Goal: Task Accomplishment & Management: Manage account settings

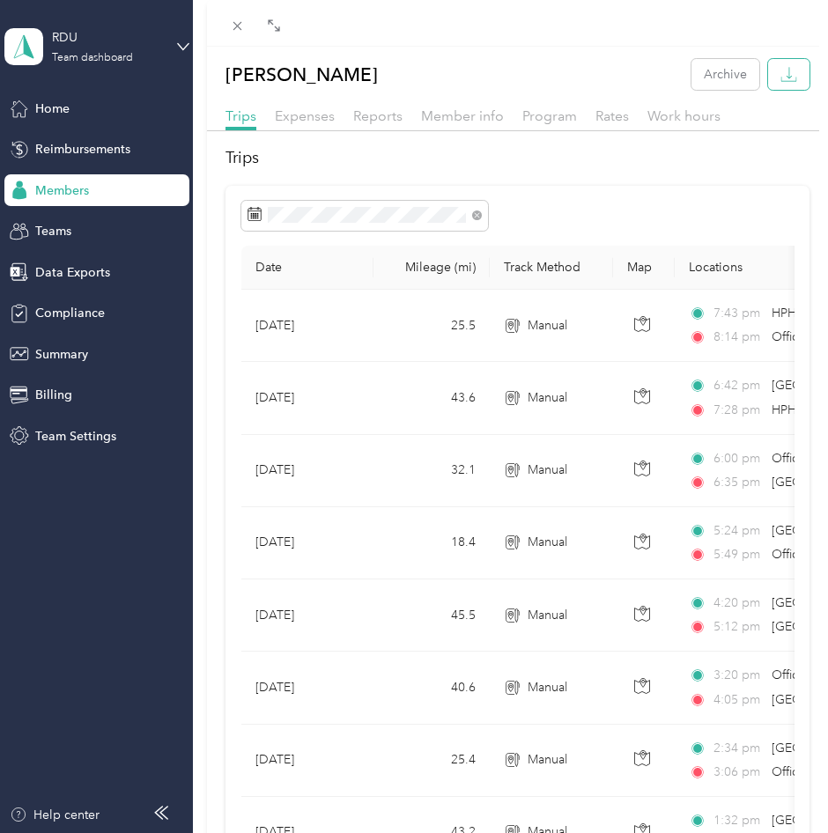
click at [780, 74] on icon "button" at bounding box center [788, 74] width 17 height 17
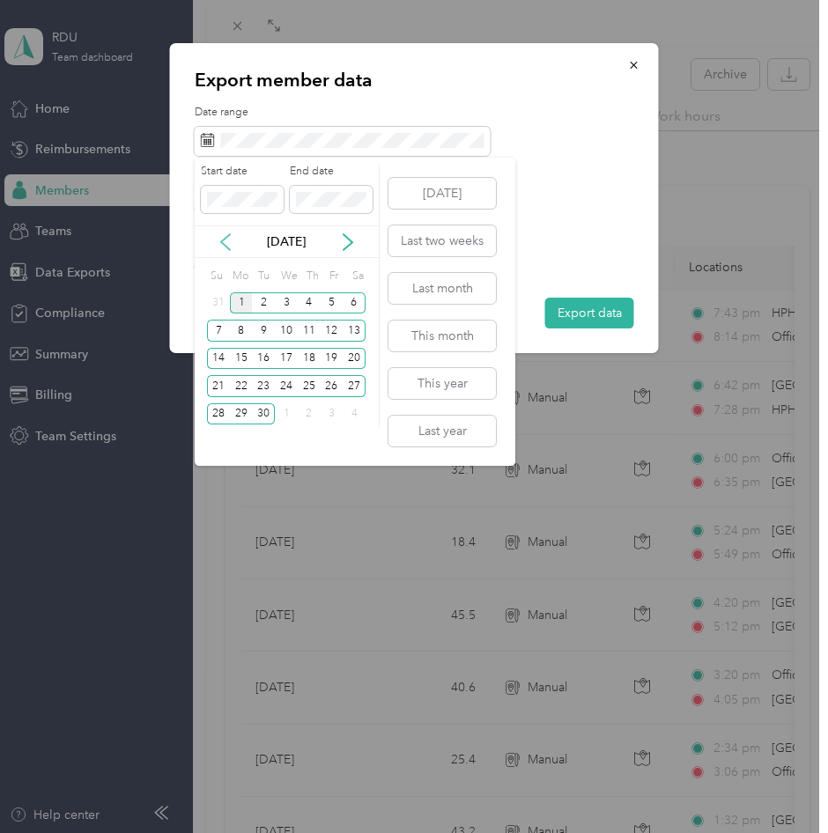
click at [221, 241] on icon at bounding box center [225, 242] width 9 height 16
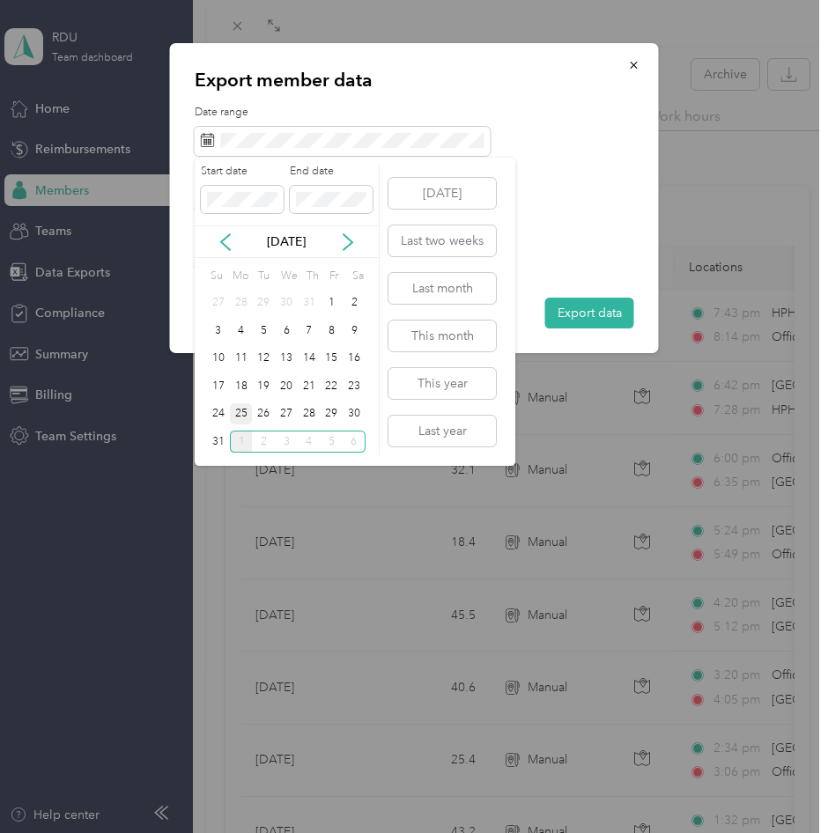
click at [240, 411] on div "25" at bounding box center [241, 414] width 23 height 22
click at [220, 437] on div "31" at bounding box center [218, 442] width 23 height 22
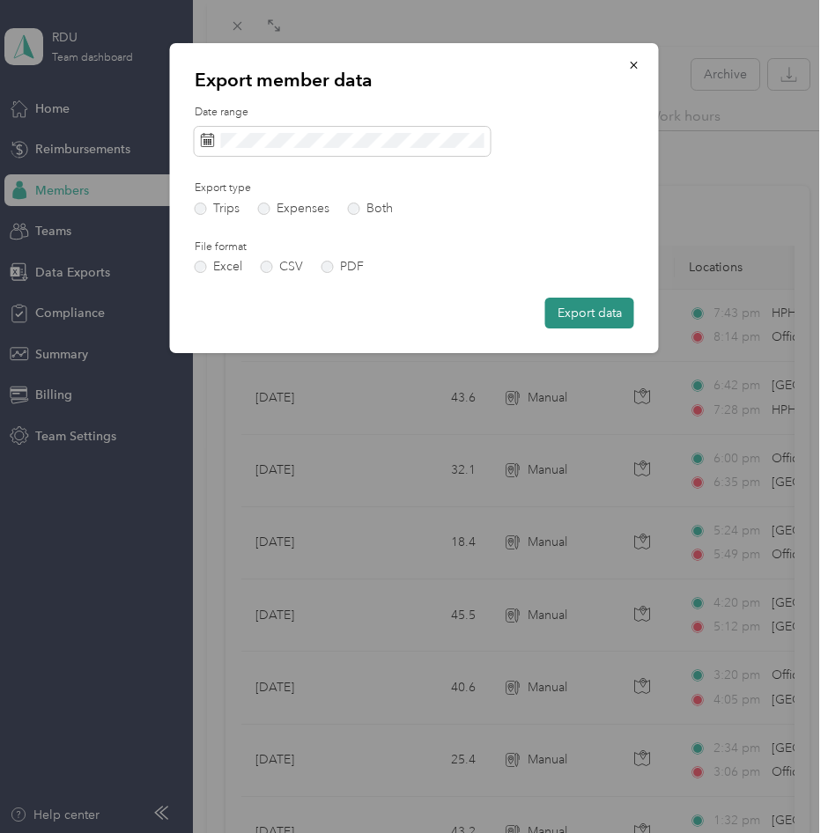
click at [591, 326] on button "Export data" at bounding box center [589, 313] width 89 height 31
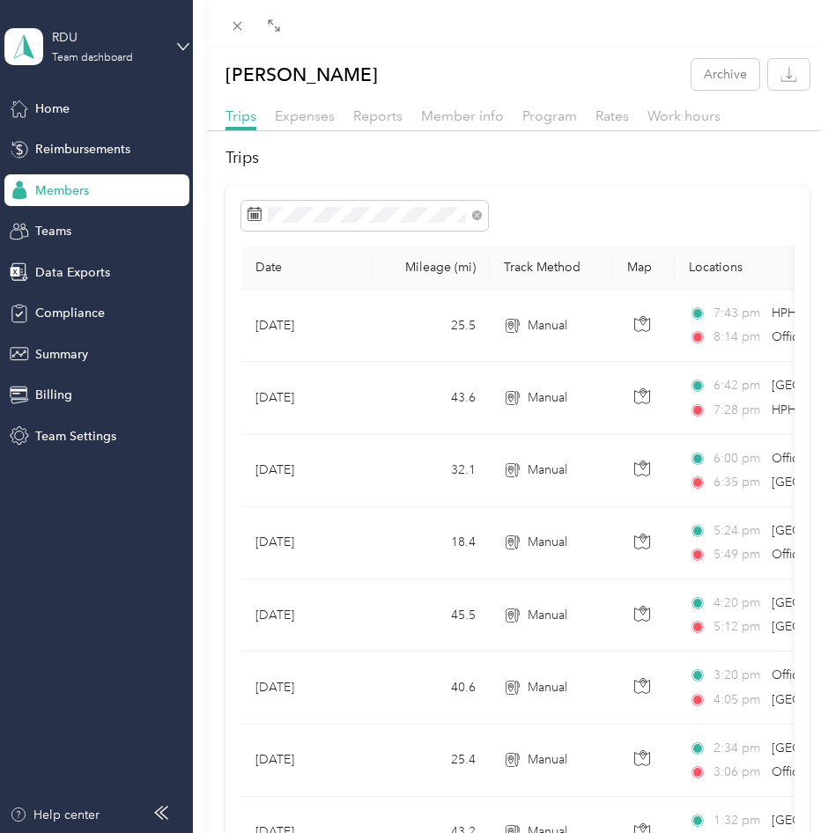
click at [240, 14] on div at bounding box center [517, 23] width 621 height 47
drag, startPoint x: 240, startPoint y: 14, endPoint x: 240, endPoint y: 27, distance: 13.2
click at [240, 15] on span at bounding box center [237, 25] width 25 height 25
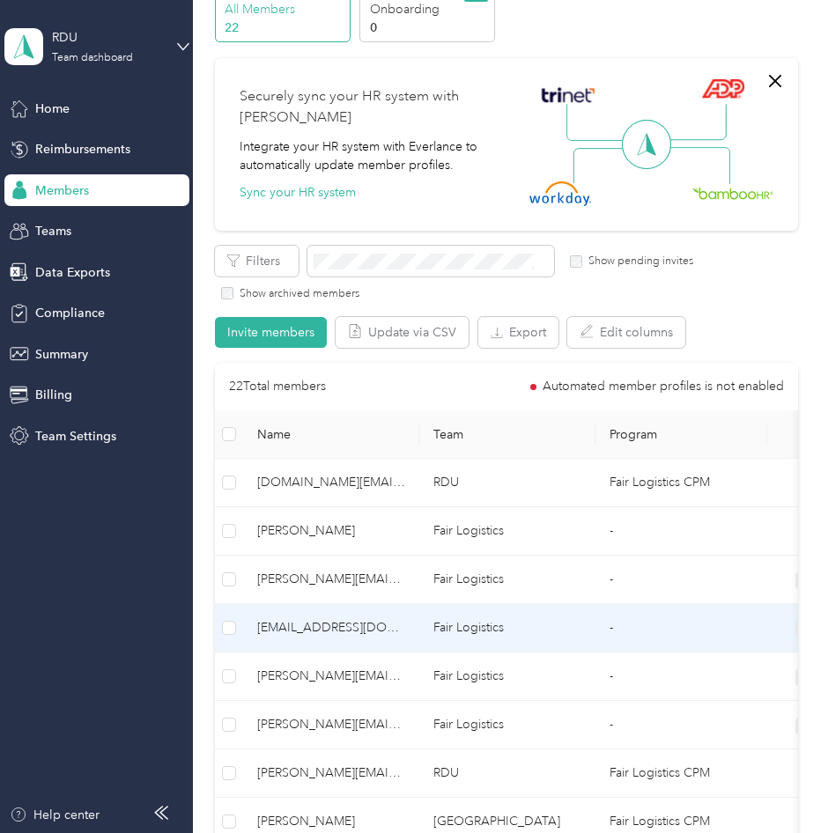
scroll to position [176, 0]
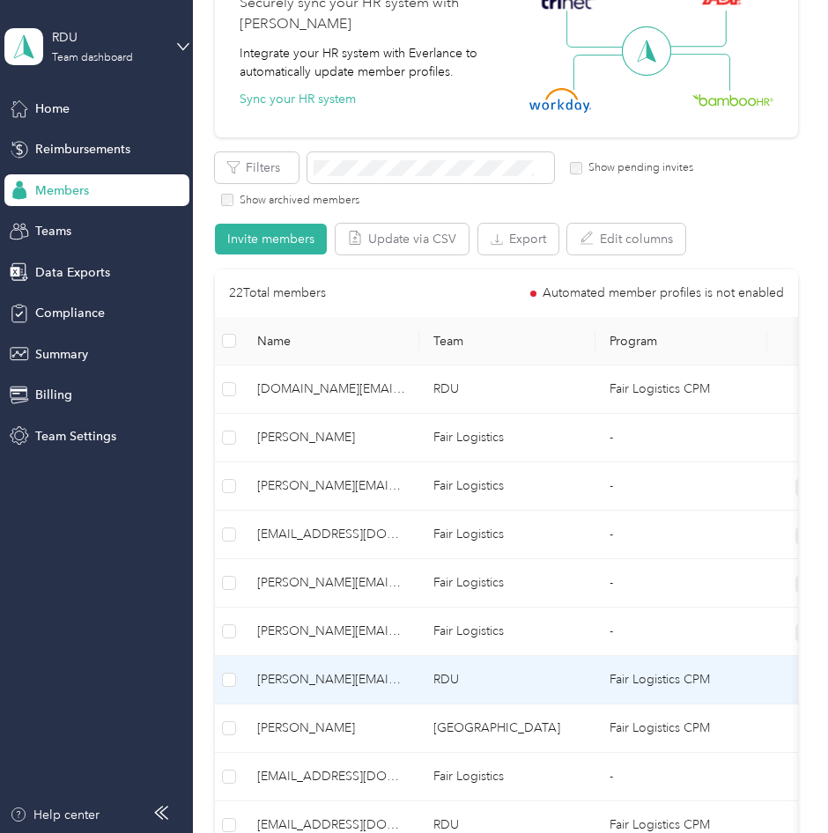
click at [307, 676] on span "[PERSON_NAME][EMAIL_ADDRESS][PERSON_NAME][DOMAIN_NAME] (You)" at bounding box center [331, 679] width 148 height 19
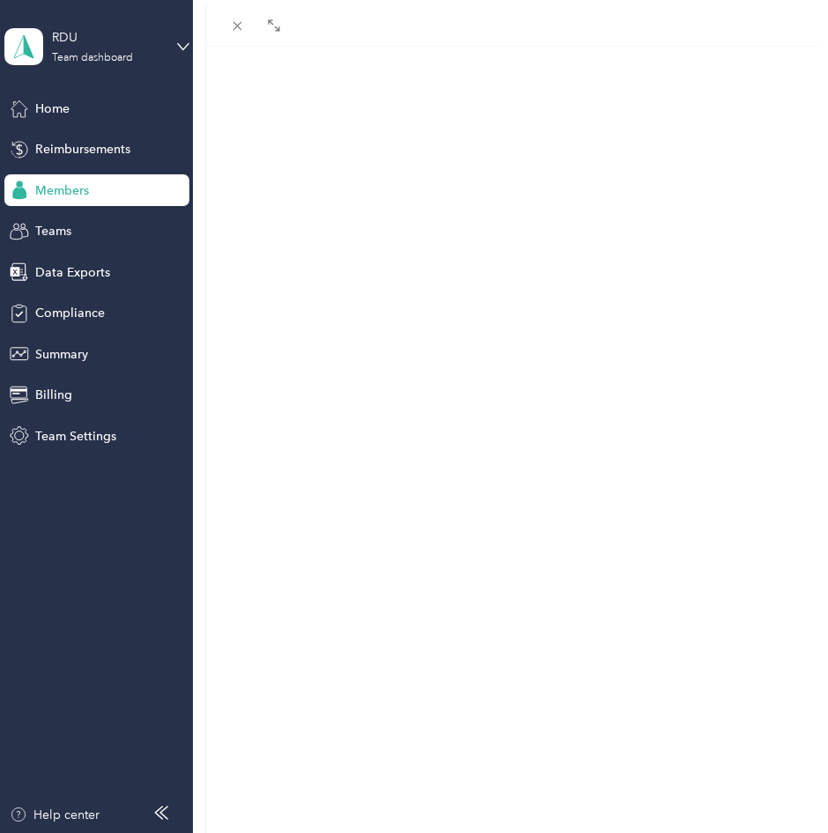
click at [780, 80] on icon "button" at bounding box center [788, 84] width 17 height 17
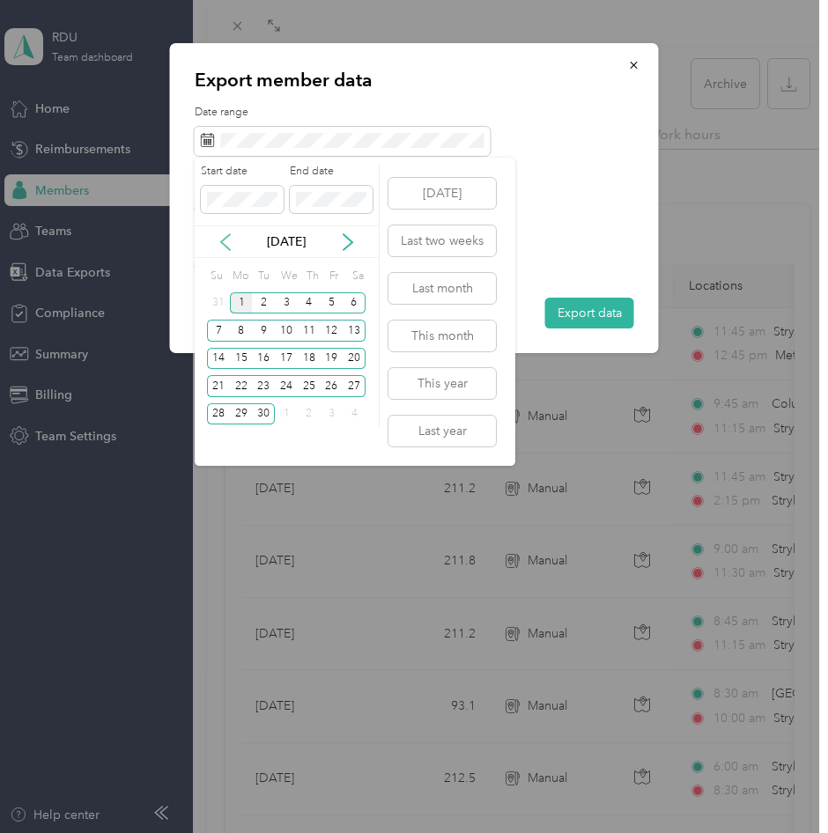
click at [233, 240] on icon at bounding box center [226, 242] width 18 height 18
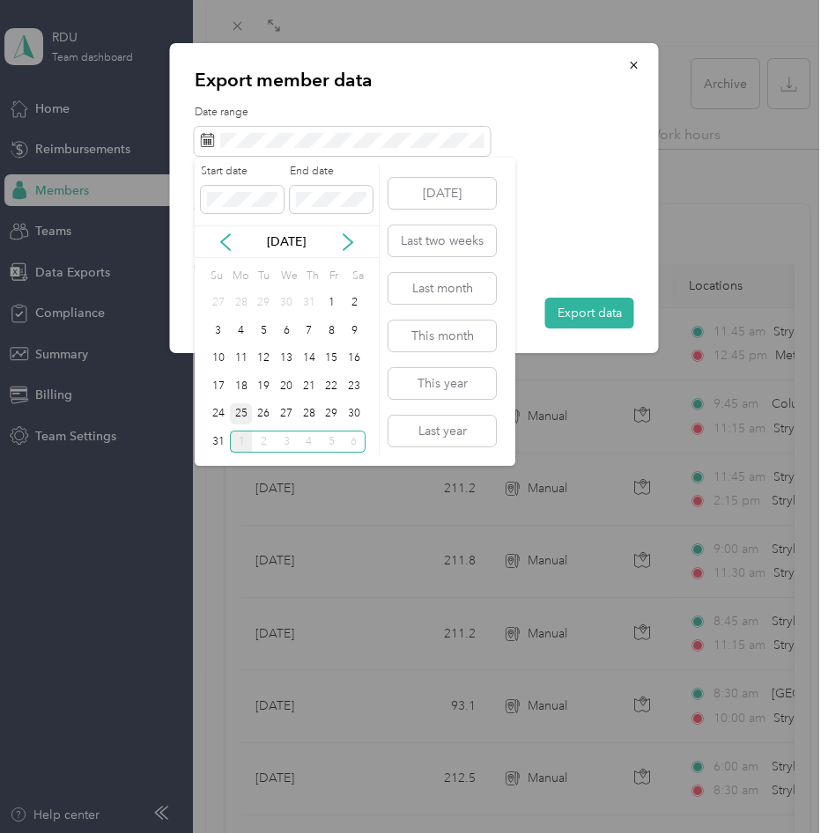
click at [245, 408] on div "25" at bounding box center [241, 414] width 23 height 22
click at [218, 439] on div "31" at bounding box center [218, 442] width 23 height 22
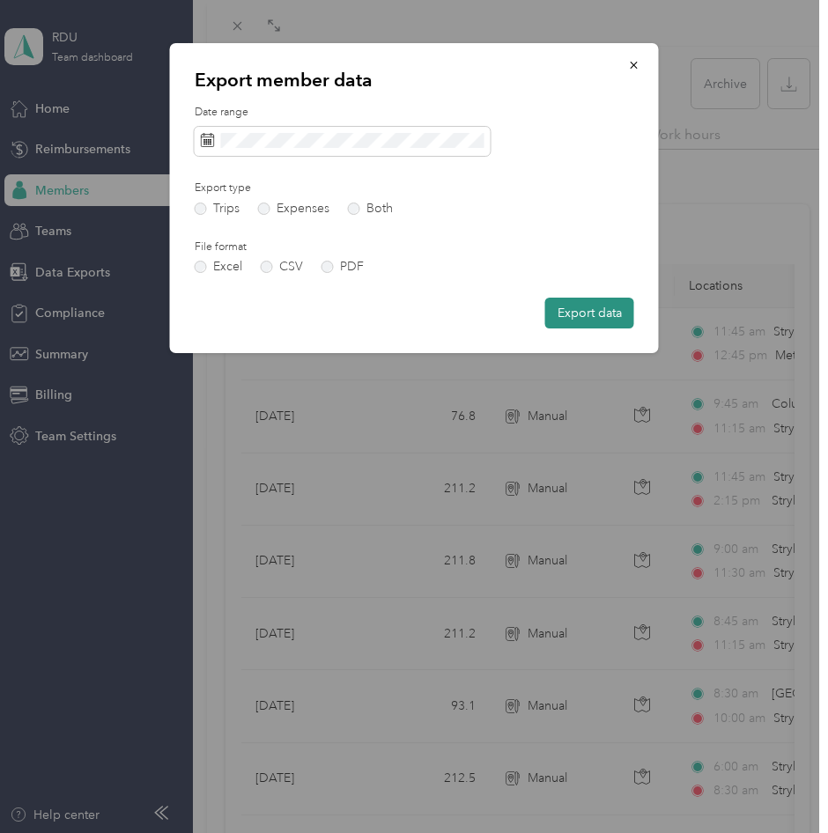
click at [566, 300] on button "Export data" at bounding box center [589, 313] width 89 height 31
